Goal: Task Accomplishment & Management: Use online tool/utility

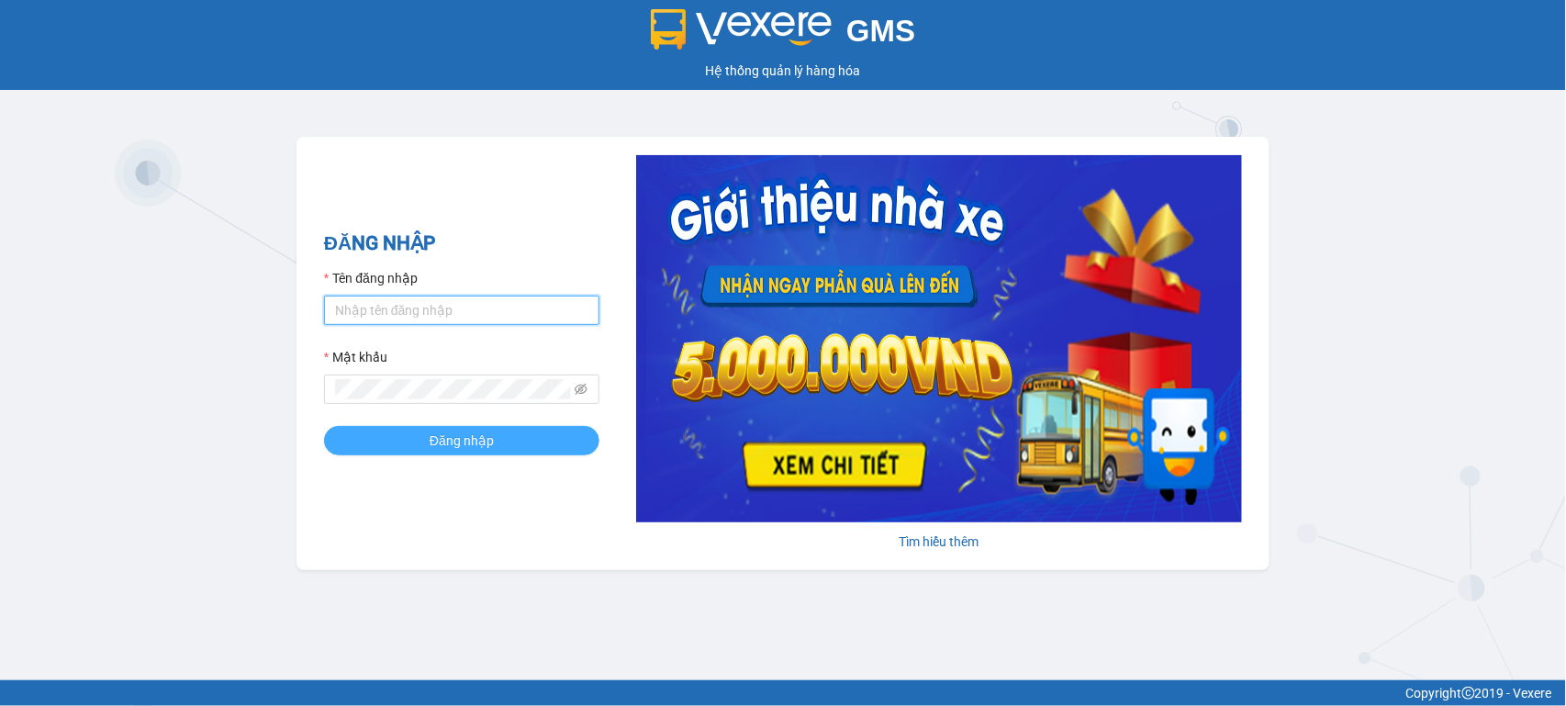
type input "minhduong.phucanex"
click at [508, 449] on button "Đăng nhập" at bounding box center [461, 440] width 275 height 29
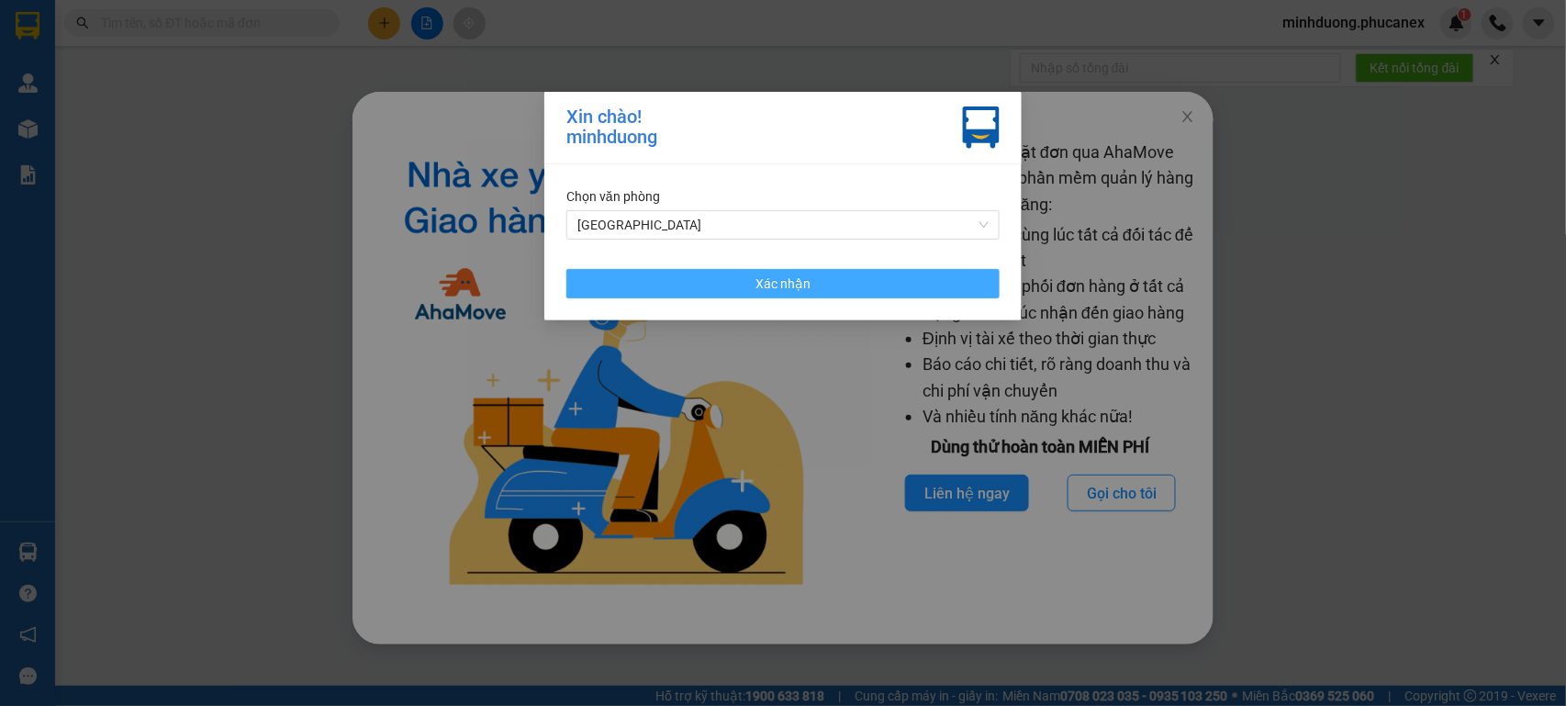
click at [779, 295] on button "Xác nhận" at bounding box center [782, 283] width 433 height 29
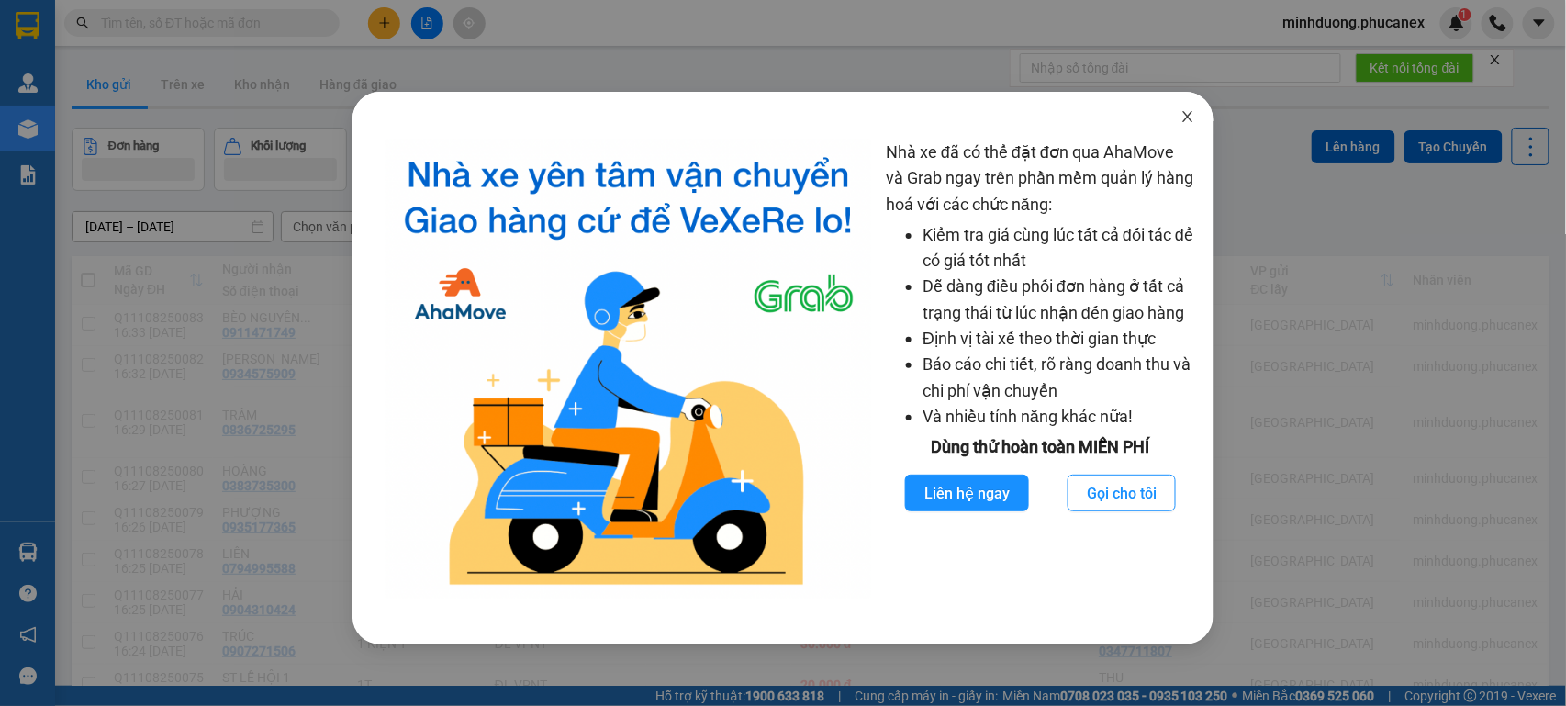
click at [1183, 118] on icon "close" at bounding box center [1188, 116] width 15 height 15
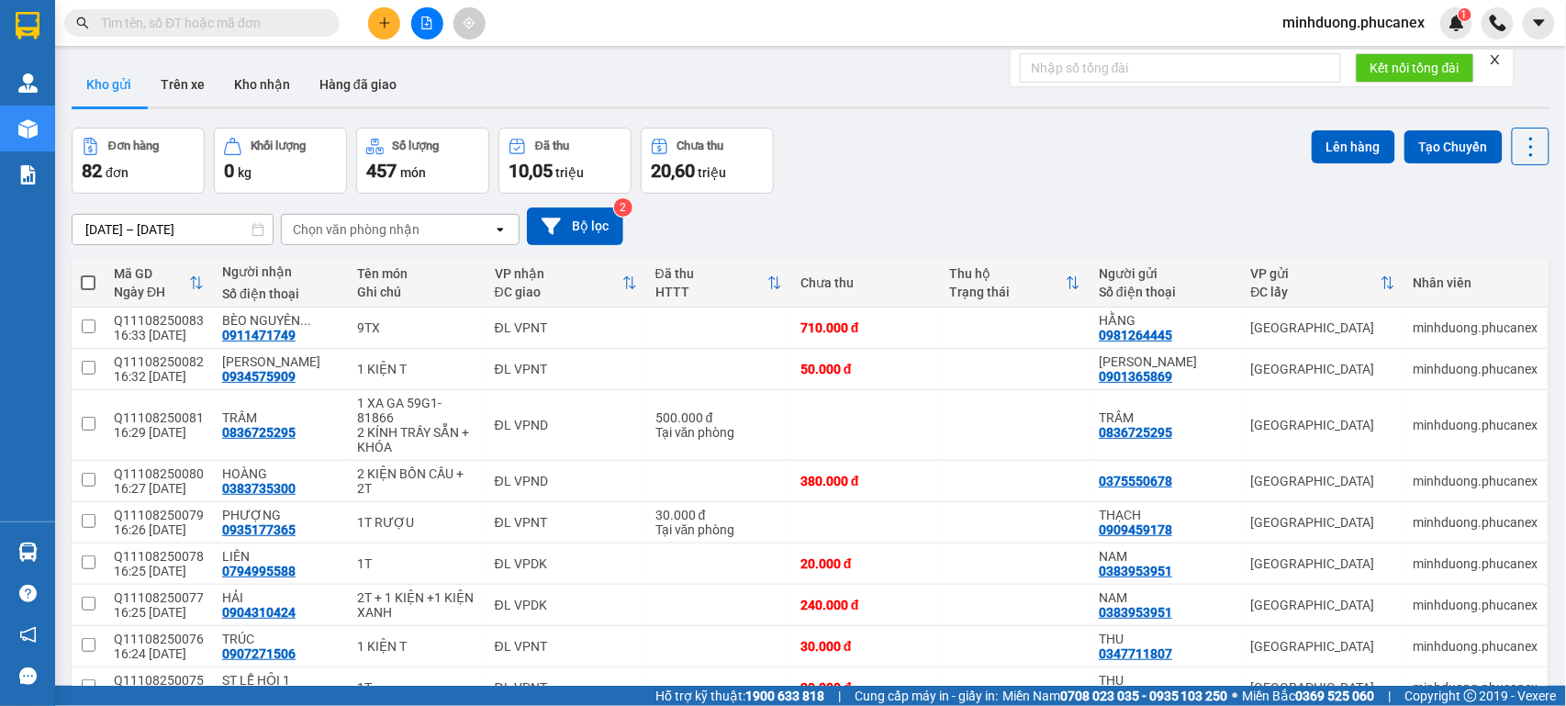
click at [147, 24] on input "text" at bounding box center [209, 23] width 217 height 20
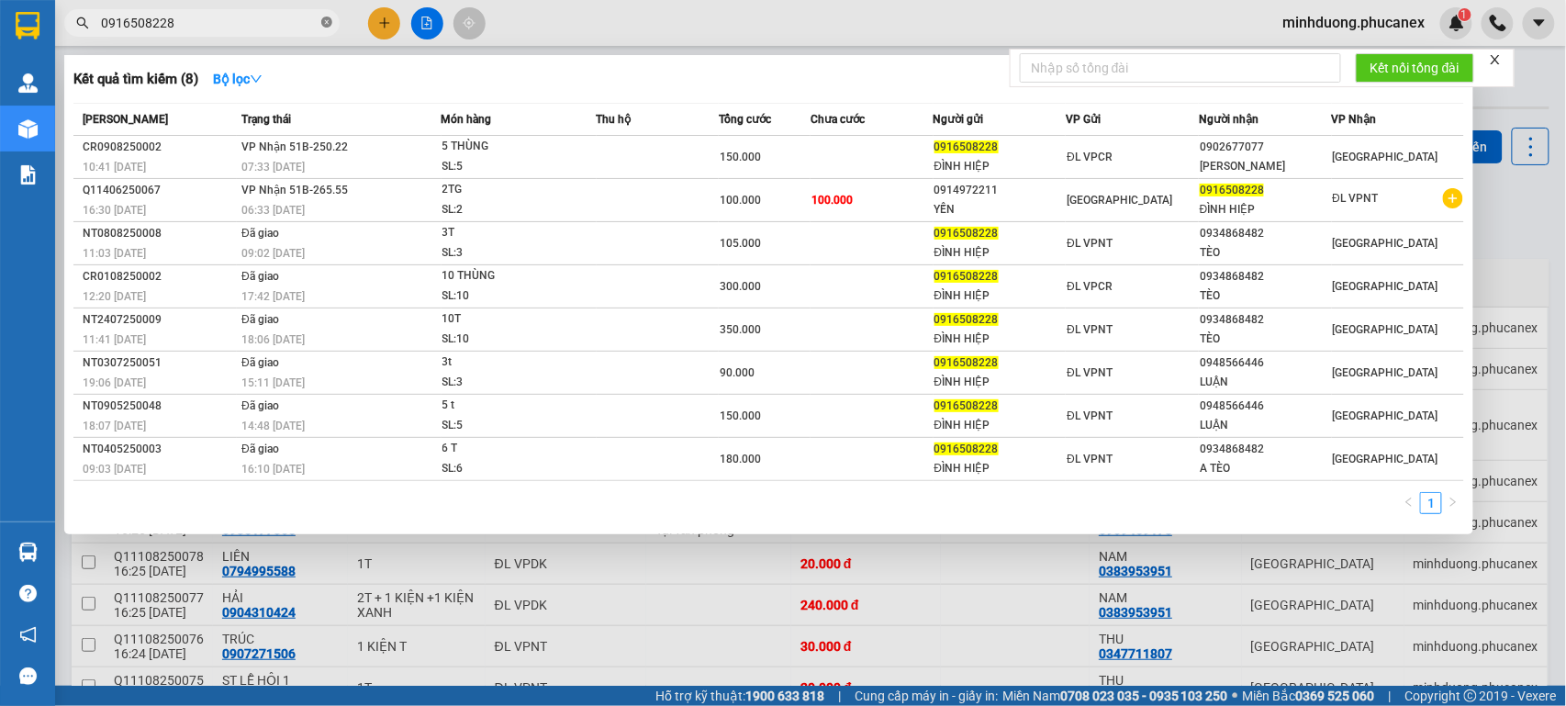
type input "0916508228"
